Goal: Task Accomplishment & Management: Complete application form

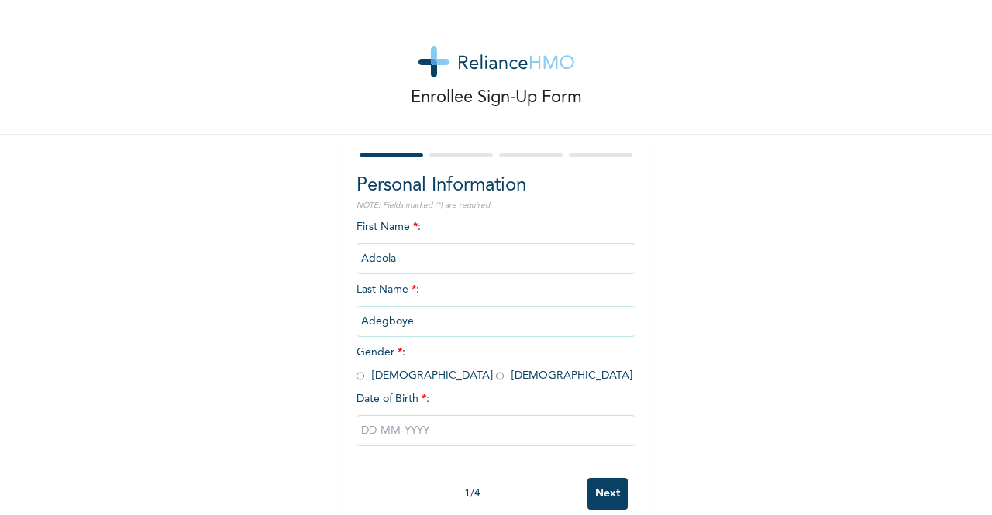
click at [496, 376] on input "radio" at bounding box center [500, 376] width 8 height 15
radio input "true"
click at [586, 428] on input "text" at bounding box center [495, 430] width 279 height 31
select select "7"
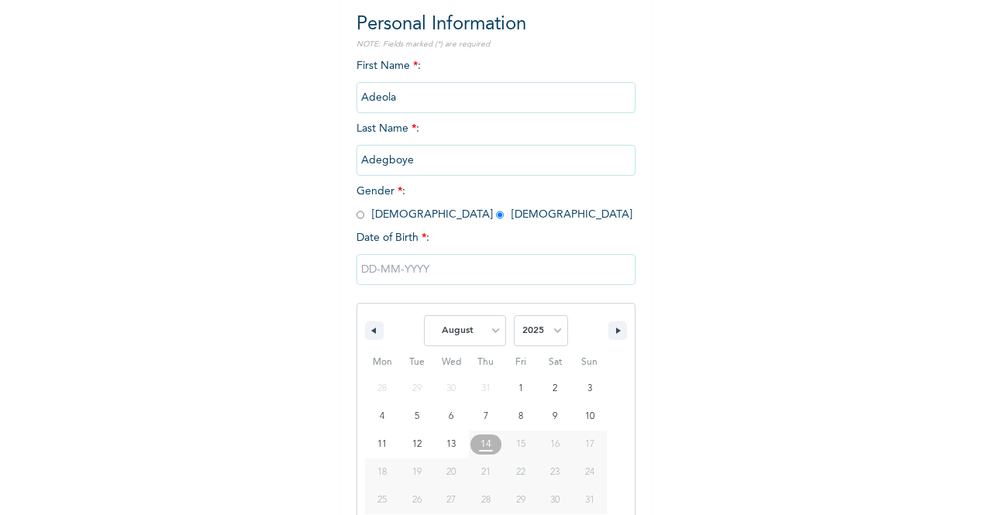
scroll to position [190, 0]
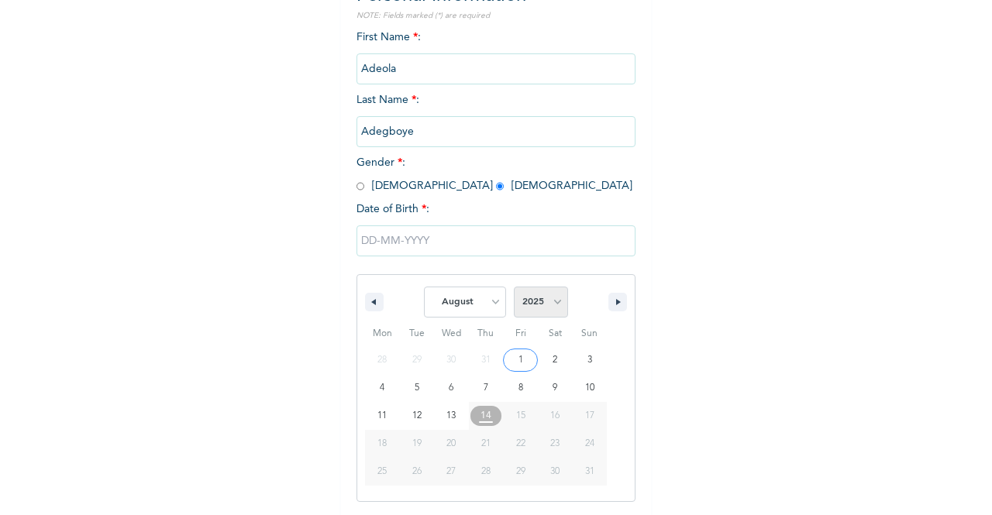
click at [548, 303] on select "2025 2024 2023 2022 2021 2020 2019 2018 2017 2016 2015 2014 2013 2012 2011 2010…" at bounding box center [541, 302] width 54 height 31
select select "1993"
click at [514, 288] on select "2025 2024 2023 2022 2021 2020 2019 2018 2017 2016 2015 2014 2013 2012 2011 2010…" at bounding box center [541, 302] width 54 height 31
click at [489, 303] on select "January February March April May June July August September October November De…" at bounding box center [465, 302] width 82 height 31
select select "6"
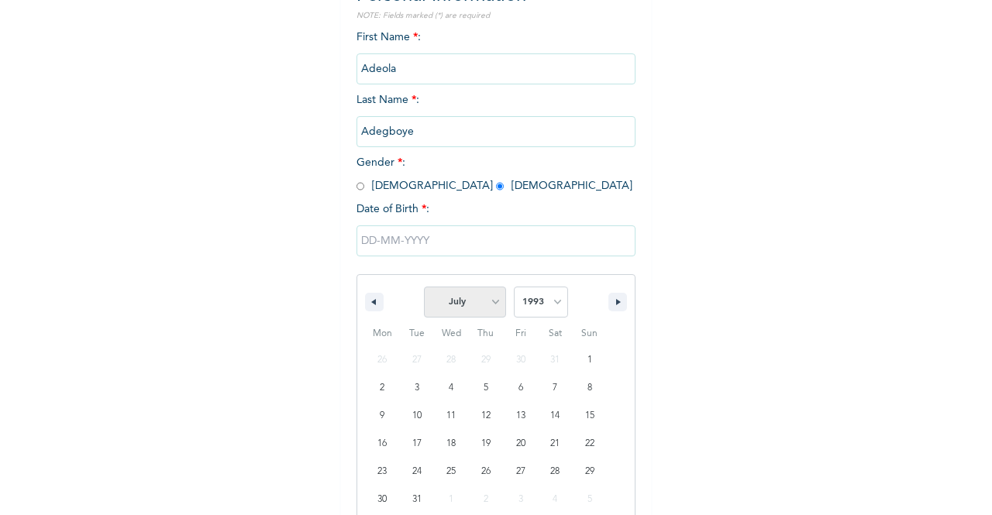
click at [424, 288] on select "January February March April May June July August September October November De…" at bounding box center [465, 302] width 82 height 31
type input "[DATE]"
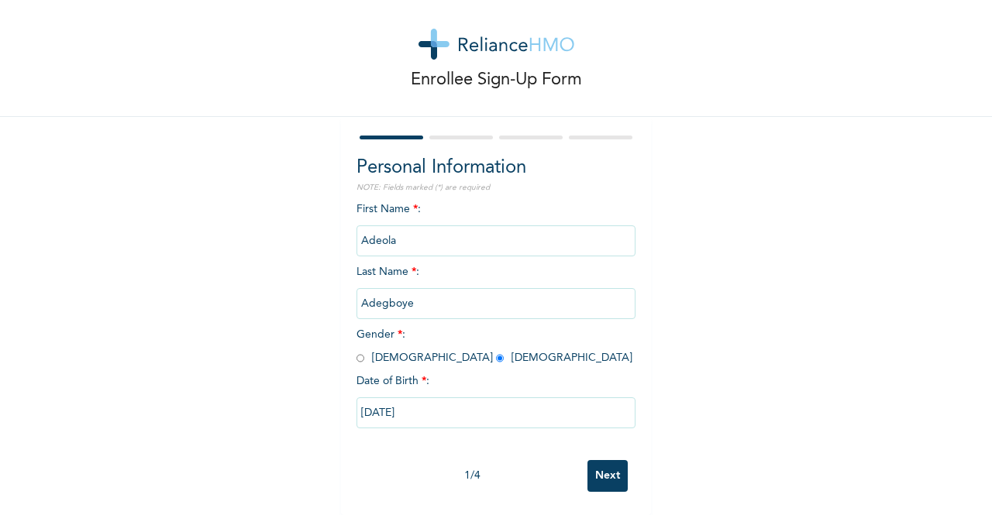
click at [604, 469] on input "Next" at bounding box center [607, 476] width 40 height 32
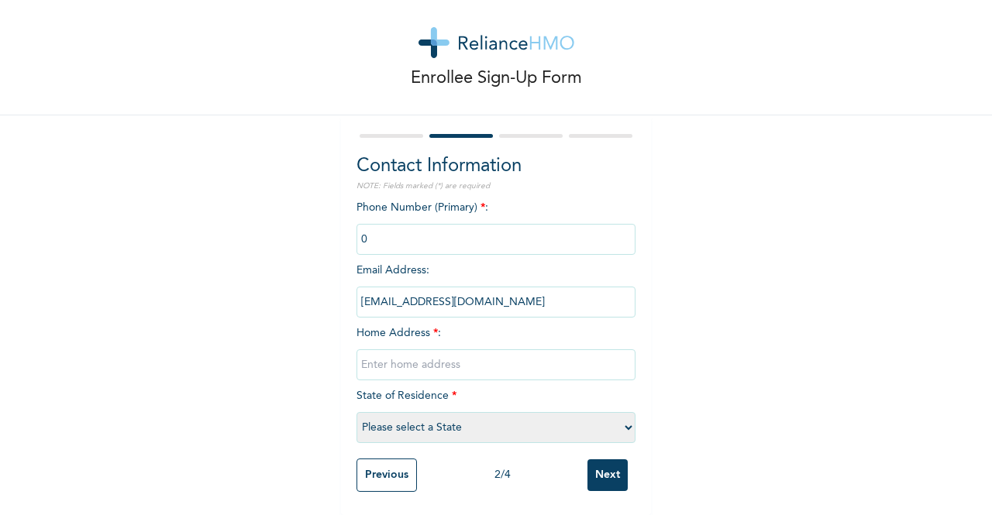
click at [486, 359] on input "text" at bounding box center [495, 364] width 279 height 31
type input "[STREET_ADDRESS]"
click at [621, 414] on select "Please select a State [PERSON_NAME] (FCT) [PERSON_NAME] Ibom [GEOGRAPHIC_DATA] …" at bounding box center [495, 427] width 279 height 31
select select "31"
click at [356, 412] on select "Please select a State [PERSON_NAME] (FCT) [PERSON_NAME] Ibom [GEOGRAPHIC_DATA] …" at bounding box center [495, 427] width 279 height 31
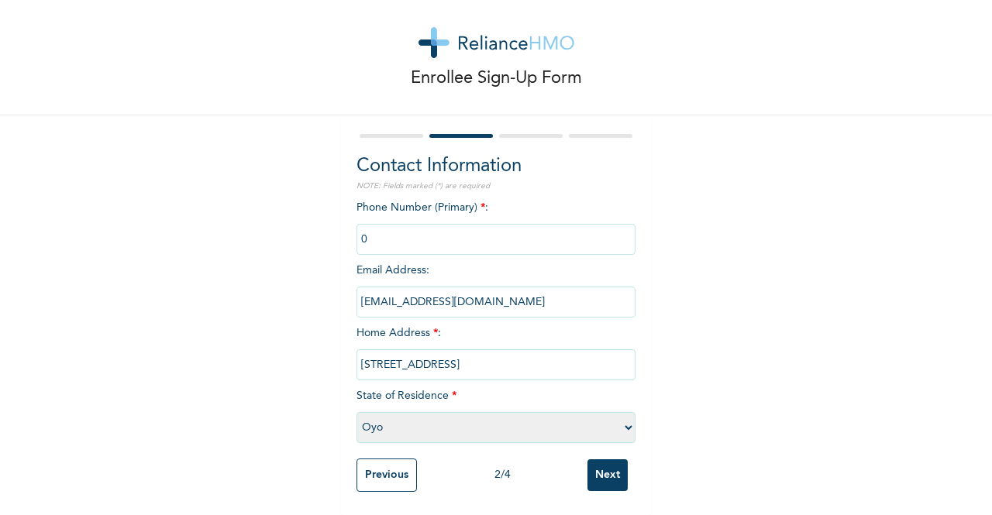
click at [609, 464] on input "Next" at bounding box center [607, 475] width 40 height 32
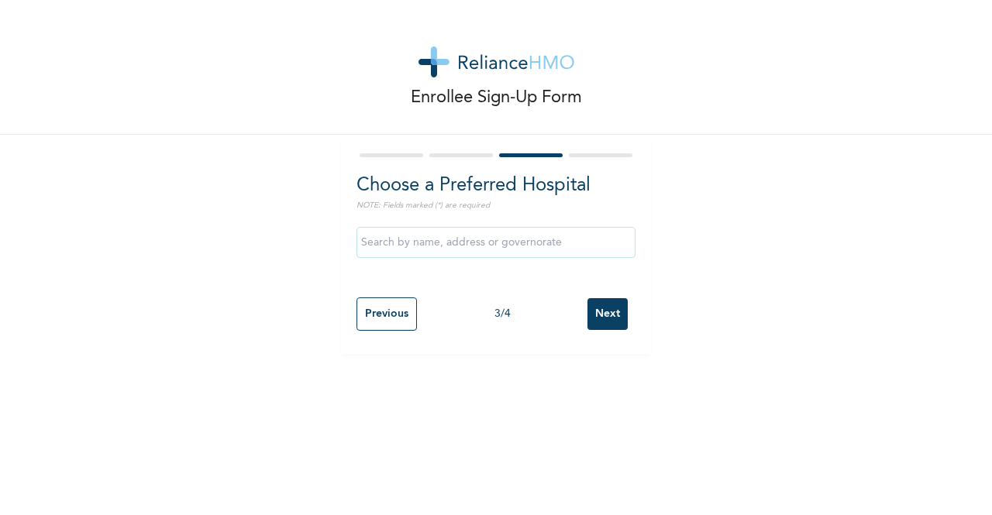
click at [592, 233] on input "text" at bounding box center [495, 242] width 279 height 31
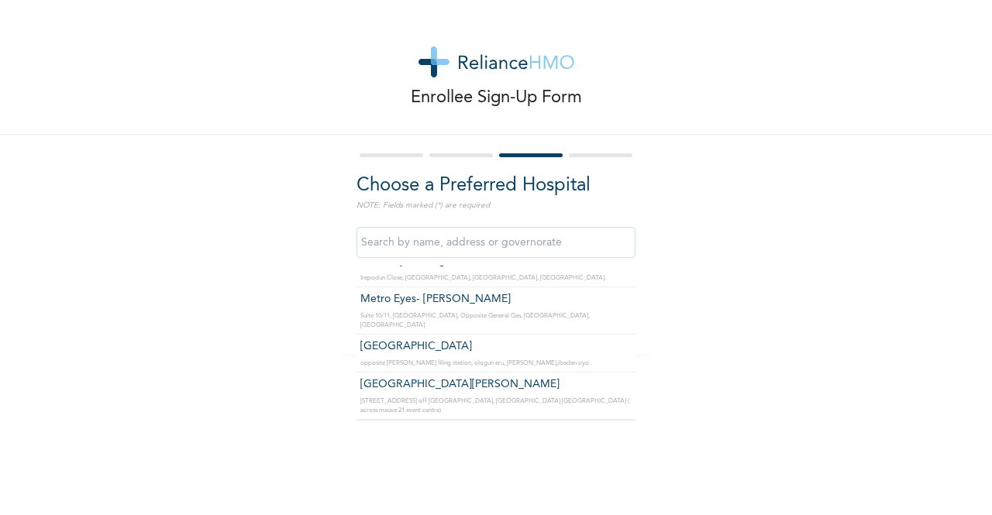
scroll to position [950, 0]
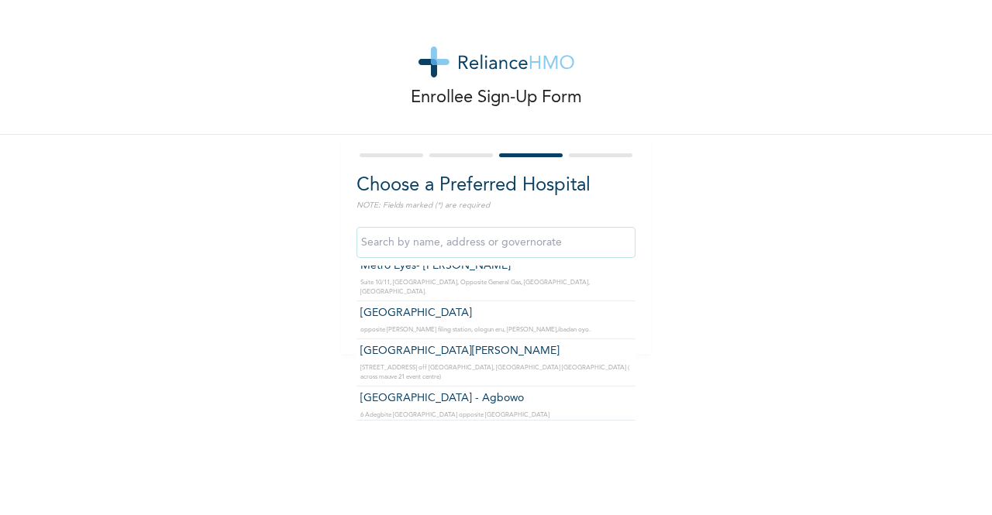
type input "[GEOGRAPHIC_DATA] - Agbowo"
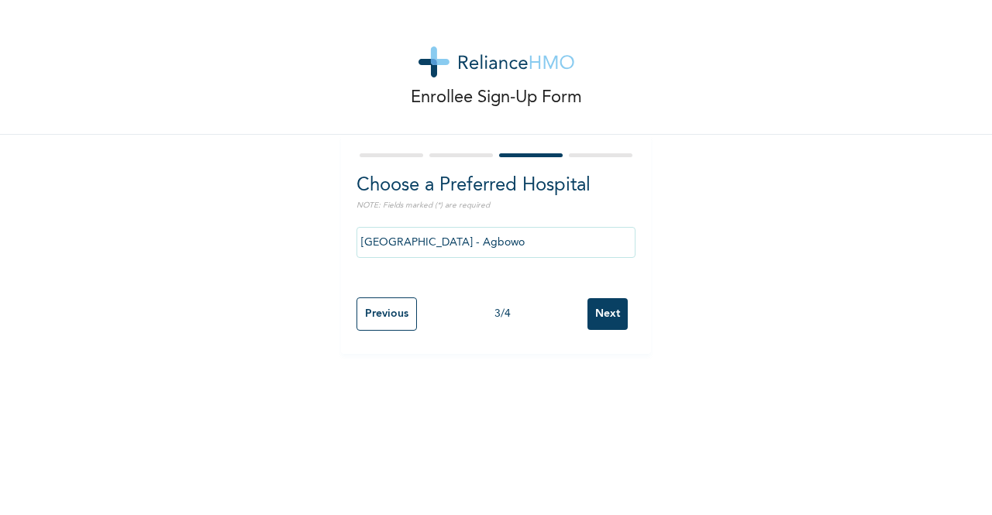
click at [600, 311] on input "Next" at bounding box center [607, 314] width 40 height 32
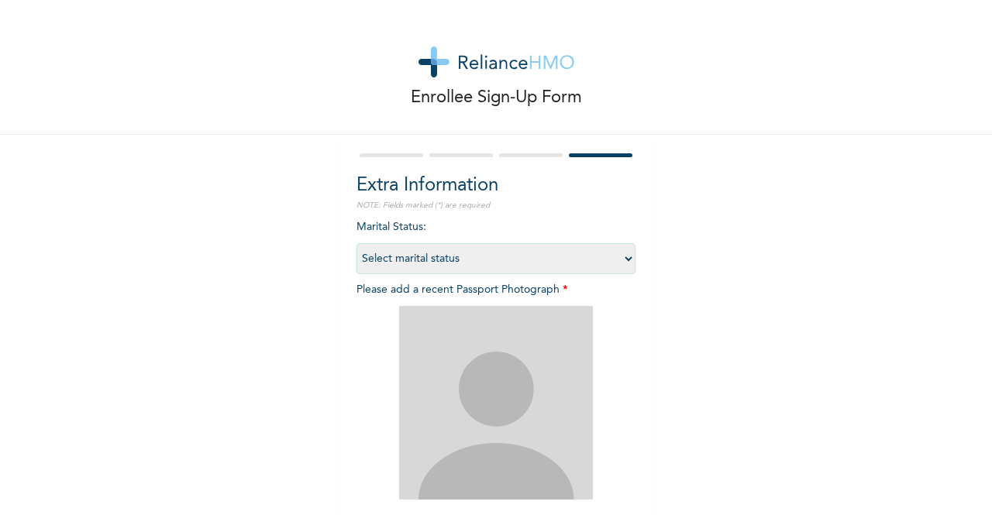
click at [623, 262] on select "Select marital status [DEMOGRAPHIC_DATA] Married [DEMOGRAPHIC_DATA] Widow/[DEMO…" at bounding box center [495, 258] width 279 height 31
select select "1"
click at [356, 243] on select "Select marital status [DEMOGRAPHIC_DATA] Married [DEMOGRAPHIC_DATA] Widow/[DEMO…" at bounding box center [495, 258] width 279 height 31
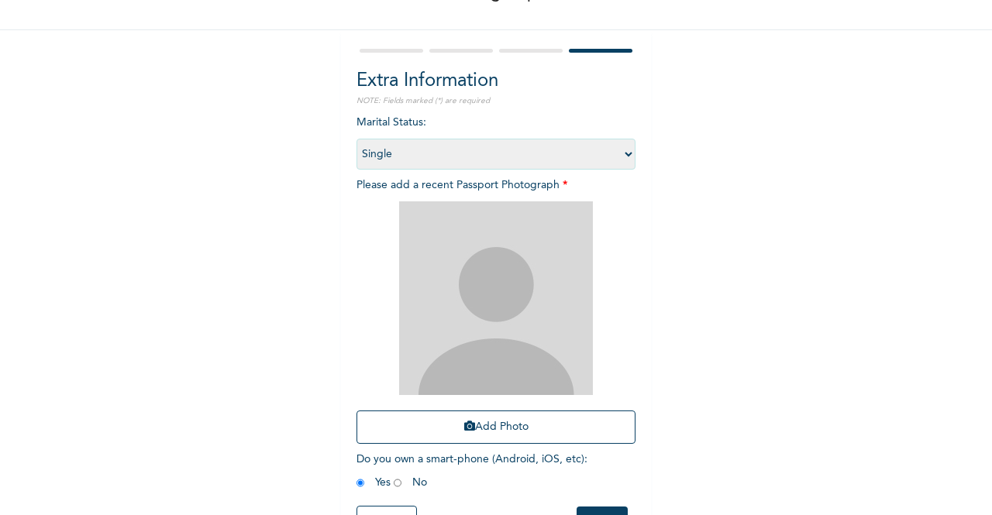
scroll to position [116, 0]
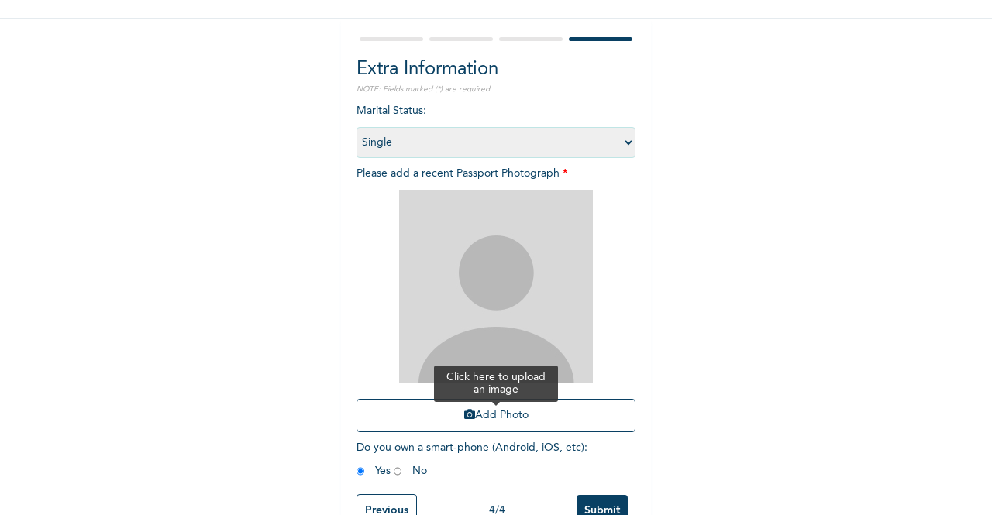
click at [504, 417] on button "Add Photo" at bounding box center [495, 415] width 279 height 33
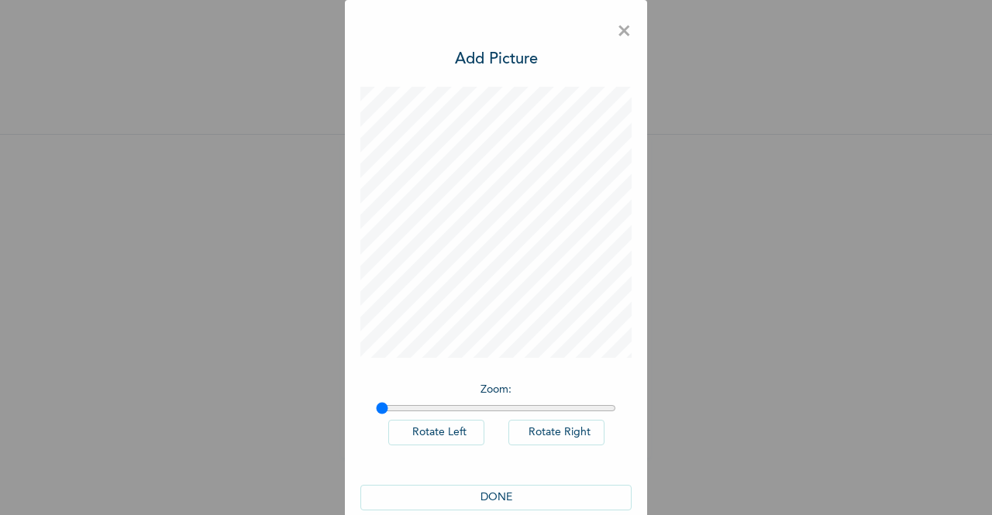
scroll to position [0, 0]
click at [474, 494] on button "DONE" at bounding box center [495, 498] width 271 height 26
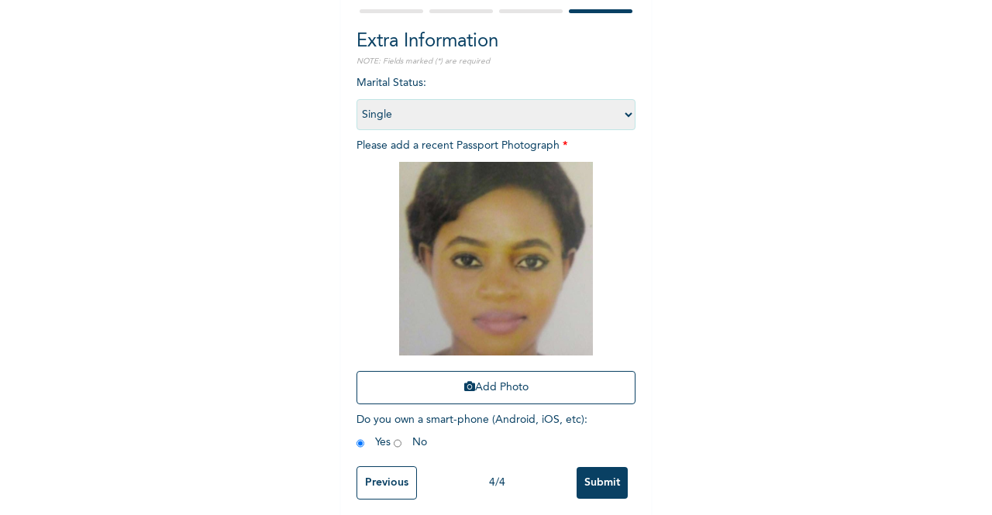
scroll to position [164, 0]
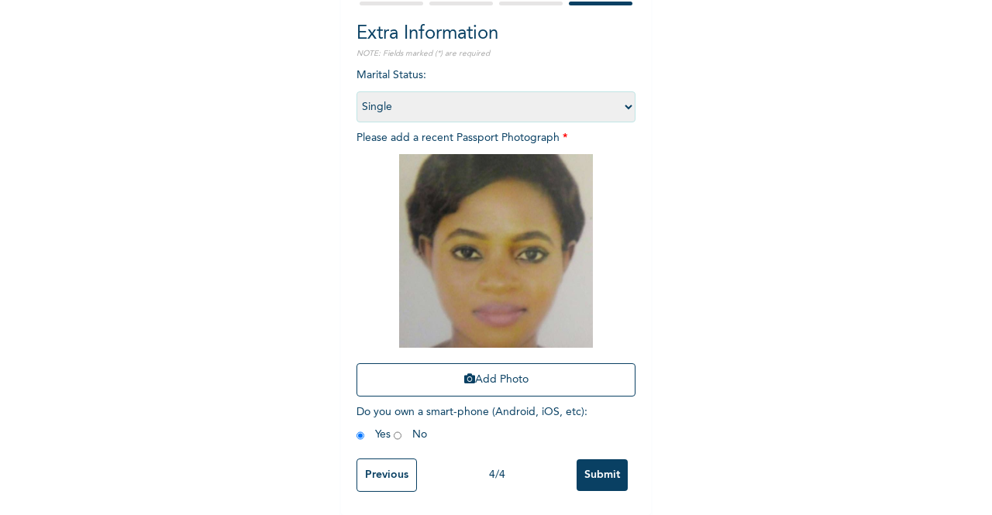
click at [596, 461] on input "Submit" at bounding box center [601, 475] width 51 height 32
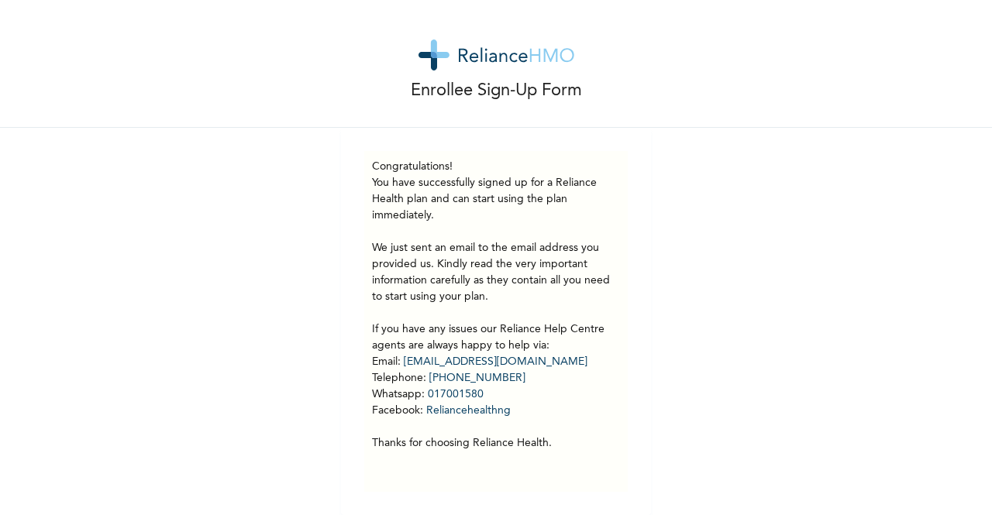
scroll to position [0, 0]
